Goal: Information Seeking & Learning: Find specific fact

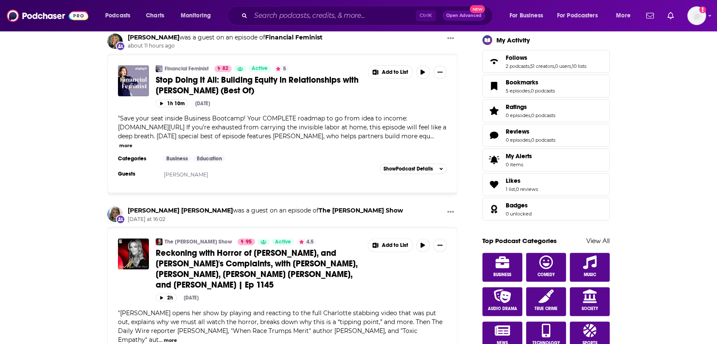
scroll to position [188, 0]
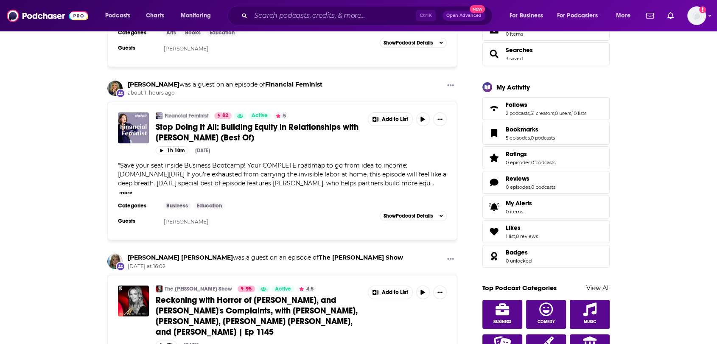
click at [272, 129] on span "Stop Doing It All: Building Equity in Relationships with [PERSON_NAME] (Best Of)" at bounding box center [257, 132] width 203 height 21
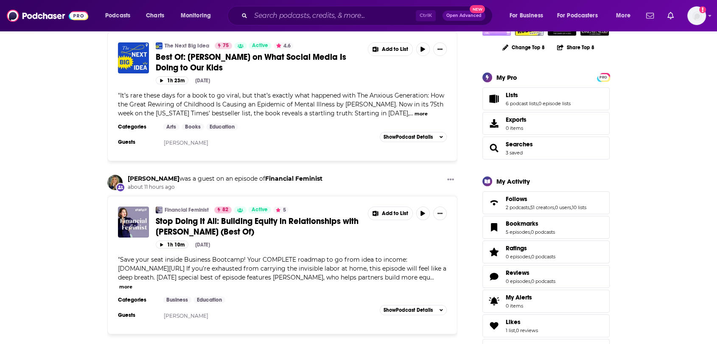
scroll to position [0, 0]
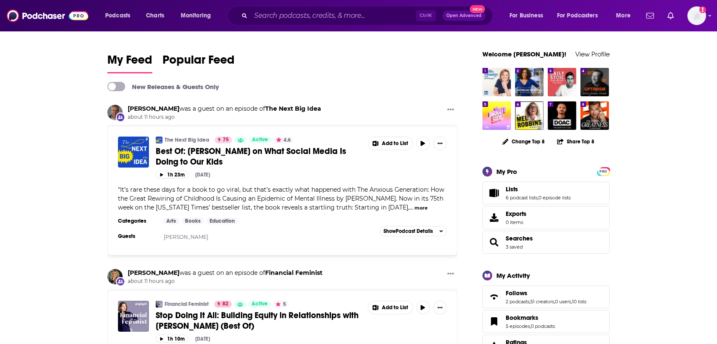
click at [205, 151] on span "Best Of: Jonathan Haidt on What Social Media Is Doing to Our Kids" at bounding box center [251, 156] width 191 height 21
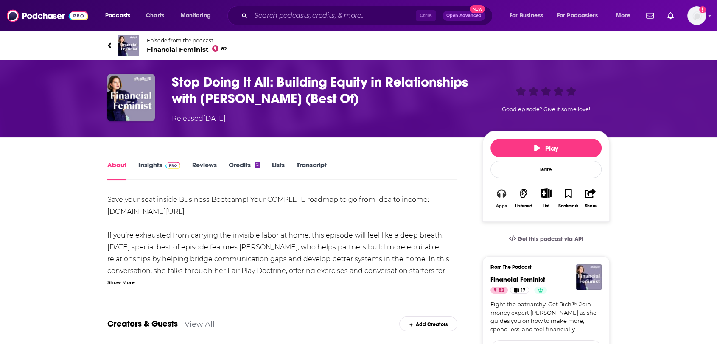
click at [500, 204] on div "Apps" at bounding box center [501, 206] width 11 height 5
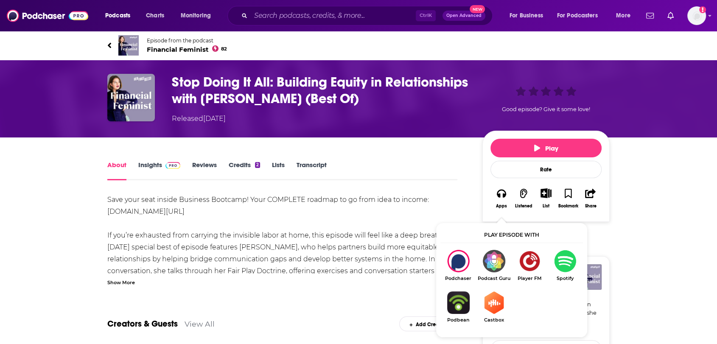
click at [234, 285] on div "Show More" at bounding box center [282, 282] width 350 height 8
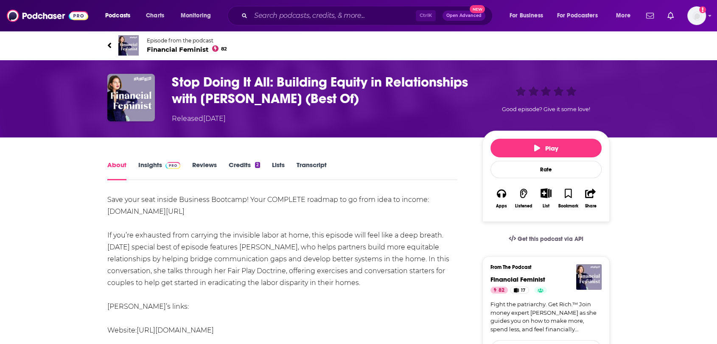
click at [316, 167] on link "Transcript" at bounding box center [312, 171] width 30 height 20
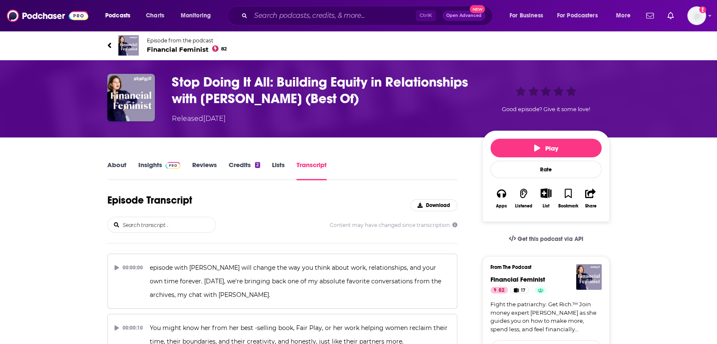
click at [163, 228] on input "search" at bounding box center [169, 224] width 94 height 15
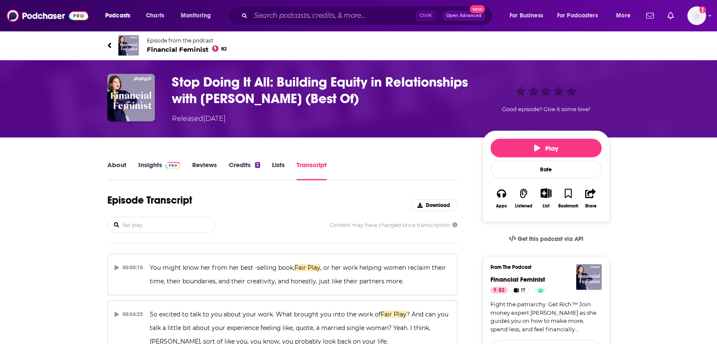
type input "fair play"
click at [214, 48] on icon at bounding box center [215, 48] width 6 height 6
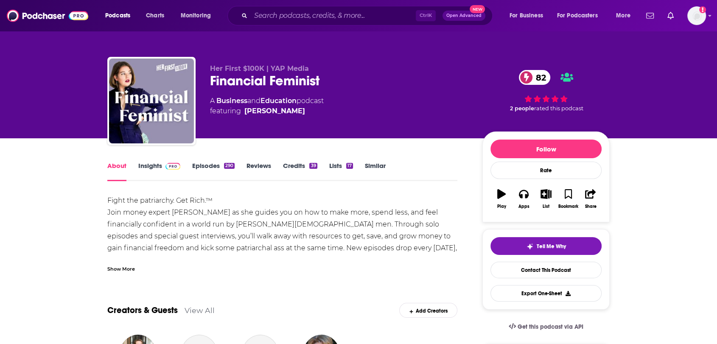
click at [167, 170] on span at bounding box center [173, 166] width 15 height 8
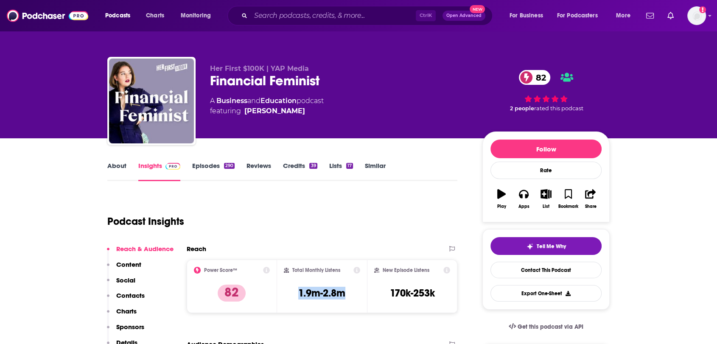
click at [291, 292] on div "Total Monthly Listens 1.9m-2.8m" at bounding box center [322, 286] width 77 height 39
